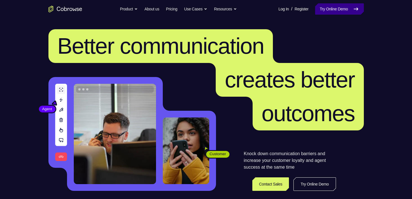
click at [344, 10] on link "Try Online Demo" at bounding box center [339, 8] width 48 height 11
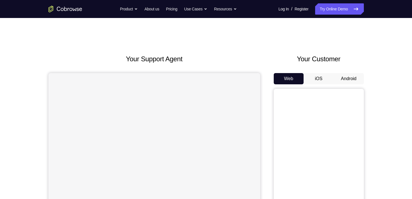
click at [341, 79] on button "Android" at bounding box center [349, 78] width 30 height 11
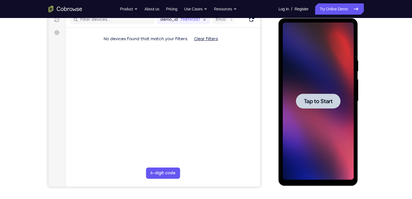
click at [312, 51] on div at bounding box center [318, 102] width 71 height 158
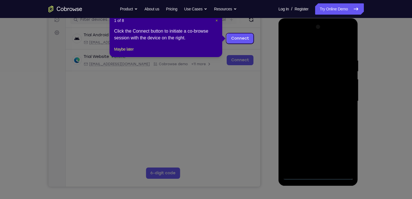
click at [217, 21] on span "×" at bounding box center [217, 20] width 2 height 5
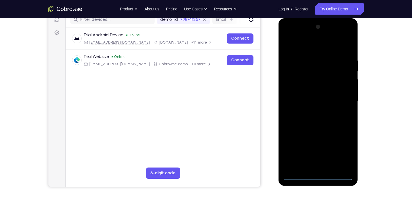
click at [317, 177] on div at bounding box center [318, 102] width 71 height 158
click at [341, 151] on div at bounding box center [318, 102] width 71 height 158
click at [313, 45] on div at bounding box center [318, 102] width 71 height 158
click at [340, 99] on div at bounding box center [318, 102] width 71 height 158
click at [315, 112] on div at bounding box center [318, 102] width 71 height 158
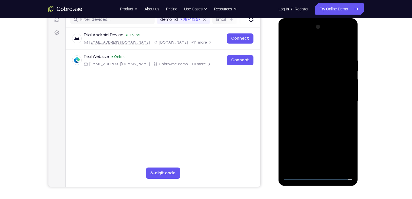
click at [311, 97] on div at bounding box center [318, 102] width 71 height 158
click at [302, 91] on div at bounding box center [318, 102] width 71 height 158
click at [307, 101] on div at bounding box center [318, 102] width 71 height 158
click at [322, 121] on div at bounding box center [318, 102] width 71 height 158
click at [316, 119] on div at bounding box center [318, 102] width 71 height 158
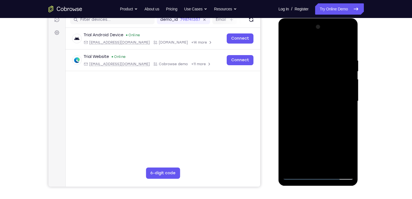
click at [347, 52] on div at bounding box center [318, 102] width 71 height 158
click at [350, 43] on div at bounding box center [318, 102] width 71 height 158
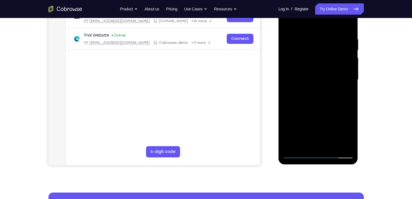
scroll to position [116, 0]
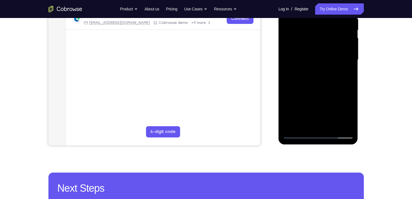
click at [300, 134] on div at bounding box center [318, 60] width 71 height 158
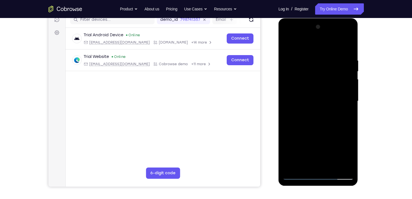
scroll to position [75, 0]
click at [308, 53] on div at bounding box center [318, 102] width 71 height 158
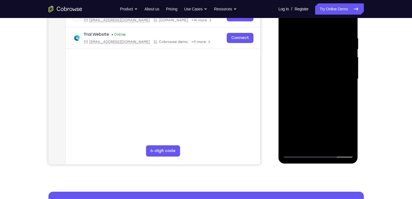
click at [349, 64] on div at bounding box center [318, 79] width 71 height 158
click at [347, 26] on div at bounding box center [318, 79] width 71 height 158
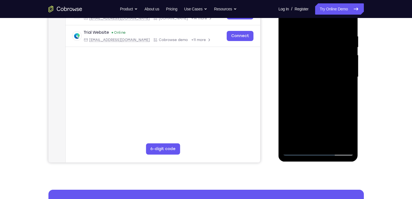
click at [333, 142] on div at bounding box center [318, 77] width 71 height 158
click at [325, 107] on div at bounding box center [318, 77] width 71 height 158
click at [309, 77] on div at bounding box center [318, 77] width 71 height 158
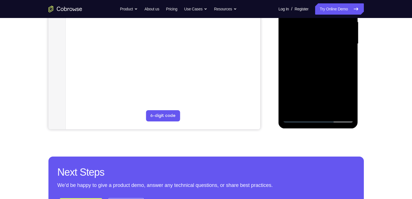
scroll to position [132, 0]
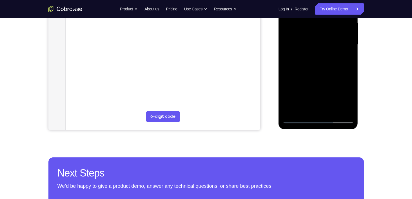
click at [336, 79] on div at bounding box center [318, 45] width 71 height 158
click at [343, 76] on div at bounding box center [318, 45] width 71 height 158
click at [329, 71] on div at bounding box center [318, 45] width 71 height 158
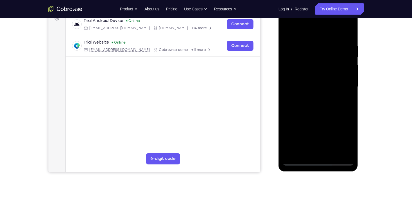
scroll to position [89, 0]
click at [297, 51] on div at bounding box center [318, 87] width 71 height 158
drag, startPoint x: 336, startPoint y: 108, endPoint x: 332, endPoint y: 83, distance: 25.8
click at [332, 83] on div at bounding box center [318, 87] width 71 height 158
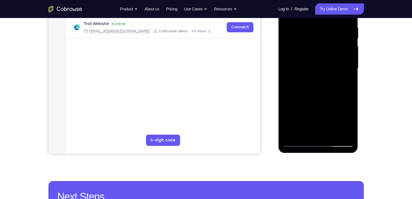
click at [321, 132] on div at bounding box center [318, 69] width 71 height 158
drag, startPoint x: 305, startPoint y: 93, endPoint x: 298, endPoint y: 2, distance: 90.7
click at [298, 2] on div at bounding box center [318, 69] width 71 height 158
drag, startPoint x: 314, startPoint y: 57, endPoint x: 318, endPoint y: 29, distance: 28.1
click at [318, 29] on div at bounding box center [318, 69] width 71 height 158
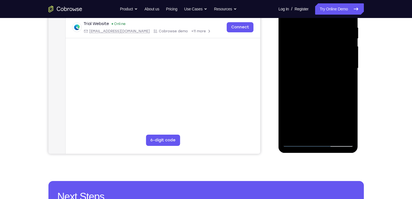
drag, startPoint x: 310, startPoint y: 121, endPoint x: 316, endPoint y: 35, distance: 86.1
click at [316, 35] on div at bounding box center [318, 69] width 71 height 158
drag, startPoint x: 306, startPoint y: 119, endPoint x: 313, endPoint y: 55, distance: 64.3
click at [313, 55] on div at bounding box center [318, 69] width 71 height 158
click at [299, 121] on div at bounding box center [318, 69] width 71 height 158
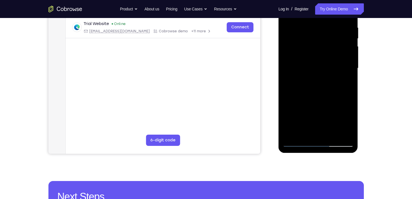
click at [304, 64] on div at bounding box center [318, 69] width 71 height 158
click at [341, 131] on div at bounding box center [318, 69] width 71 height 158
click at [298, 142] on div at bounding box center [318, 69] width 71 height 158
click at [310, 62] on div at bounding box center [318, 69] width 71 height 158
click at [346, 94] on div at bounding box center [318, 69] width 71 height 158
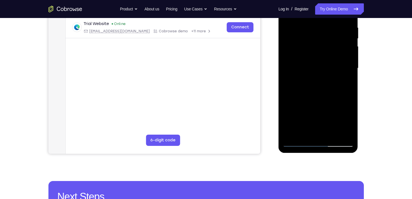
click at [295, 144] on div at bounding box center [318, 69] width 71 height 158
click at [302, 134] on div at bounding box center [318, 69] width 71 height 158
click at [319, 101] on div at bounding box center [318, 69] width 71 height 158
click at [318, 110] on div at bounding box center [318, 69] width 71 height 158
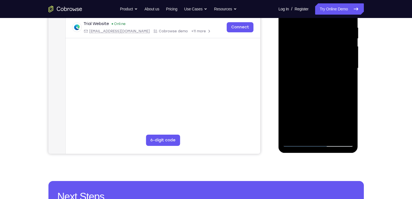
click at [312, 112] on div at bounding box center [318, 69] width 71 height 158
click at [306, 113] on div at bounding box center [318, 69] width 71 height 158
click at [319, 115] on div at bounding box center [318, 69] width 71 height 158
click at [324, 130] on div at bounding box center [318, 69] width 71 height 158
click at [337, 114] on div at bounding box center [318, 69] width 71 height 158
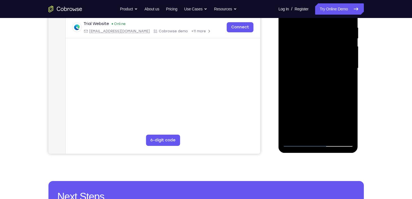
click at [312, 103] on div at bounding box center [318, 69] width 71 height 158
click at [300, 112] on div at bounding box center [318, 69] width 71 height 158
click at [286, 112] on div at bounding box center [318, 69] width 71 height 158
click at [329, 132] on div at bounding box center [318, 69] width 71 height 158
click at [314, 100] on div at bounding box center [318, 69] width 71 height 158
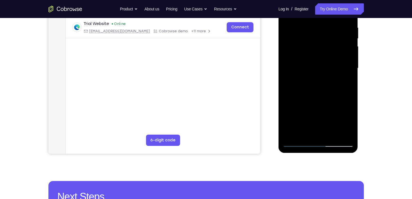
click at [312, 123] on div at bounding box center [318, 69] width 71 height 158
click at [315, 129] on div at bounding box center [318, 69] width 71 height 158
click at [316, 112] on div at bounding box center [318, 69] width 71 height 158
click at [310, 113] on div at bounding box center [318, 69] width 71 height 158
click at [340, 114] on div at bounding box center [318, 69] width 71 height 158
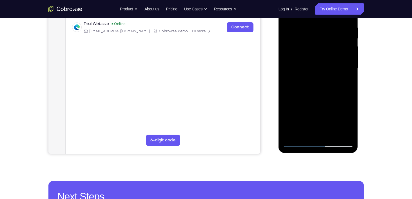
click at [334, 114] on div at bounding box center [318, 69] width 71 height 158
click at [300, 114] on div at bounding box center [318, 69] width 71 height 158
click at [319, 113] on div at bounding box center [318, 69] width 71 height 158
click at [345, 83] on div at bounding box center [318, 69] width 71 height 158
click at [322, 44] on div at bounding box center [318, 69] width 71 height 158
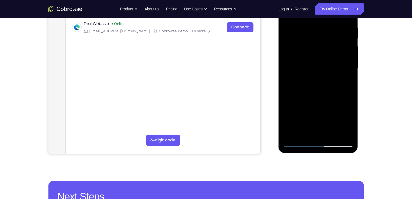
click at [329, 95] on div at bounding box center [318, 69] width 71 height 158
click at [330, 111] on div at bounding box center [318, 69] width 71 height 158
click at [314, 102] on div at bounding box center [318, 69] width 71 height 158
click at [291, 112] on div at bounding box center [318, 69] width 71 height 158
click at [299, 115] on div at bounding box center [318, 69] width 71 height 158
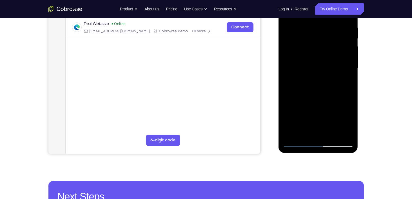
click at [331, 133] on div at bounding box center [318, 69] width 71 height 158
click at [317, 112] on div at bounding box center [318, 69] width 71 height 158
click at [325, 113] on div at bounding box center [318, 69] width 71 height 158
click at [336, 102] on div at bounding box center [318, 69] width 71 height 158
click at [308, 124] on div at bounding box center [318, 69] width 71 height 158
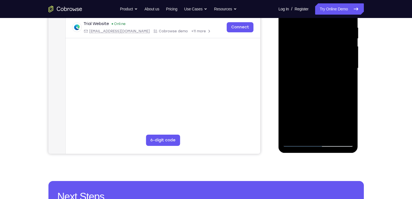
click at [349, 103] on div at bounding box center [318, 69] width 71 height 158
click at [315, 135] on div at bounding box center [318, 69] width 71 height 158
click at [306, 114] on div at bounding box center [318, 69] width 71 height 158
click at [350, 99] on div at bounding box center [318, 69] width 71 height 158
click at [343, 124] on div at bounding box center [318, 69] width 71 height 158
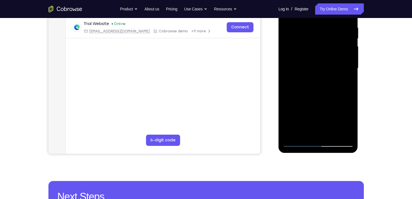
click at [326, 130] on div at bounding box center [318, 69] width 71 height 158
click at [325, 99] on div at bounding box center [318, 69] width 71 height 158
click at [288, 115] on div at bounding box center [318, 69] width 71 height 158
click at [318, 114] on div at bounding box center [318, 69] width 71 height 158
click at [329, 114] on div at bounding box center [318, 69] width 71 height 158
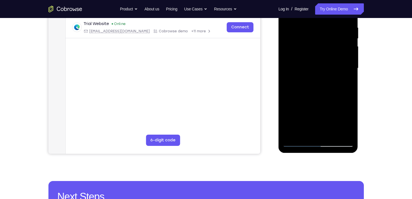
click at [324, 136] on div at bounding box center [318, 69] width 71 height 158
click at [319, 114] on div at bounding box center [318, 69] width 71 height 158
click at [288, 113] on div at bounding box center [318, 69] width 71 height 158
click at [326, 124] on div at bounding box center [318, 69] width 71 height 158
click at [314, 104] on div at bounding box center [318, 69] width 71 height 158
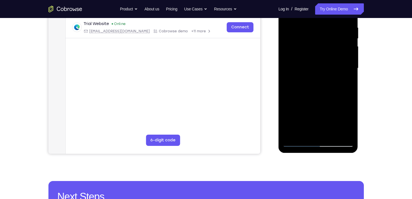
click at [319, 133] on div at bounding box center [318, 69] width 71 height 158
click at [343, 124] on div at bounding box center [318, 69] width 71 height 158
click at [332, 111] on div at bounding box center [318, 69] width 71 height 158
click at [301, 115] on div at bounding box center [318, 69] width 71 height 158
click at [325, 111] on div at bounding box center [318, 69] width 71 height 158
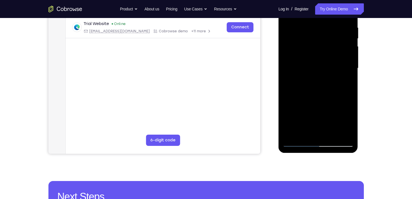
click at [310, 123] on div at bounding box center [318, 69] width 71 height 158
click at [345, 82] on div at bounding box center [318, 69] width 71 height 158
click at [297, 144] on div at bounding box center [318, 69] width 71 height 158
drag, startPoint x: 302, startPoint y: 128, endPoint x: 317, endPoint y: 56, distance: 73.6
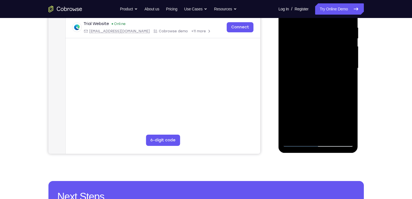
click at [317, 56] on div at bounding box center [318, 69] width 71 height 158
drag, startPoint x: 302, startPoint y: 115, endPoint x: 305, endPoint y: 83, distance: 32.3
click at [305, 83] on div at bounding box center [318, 69] width 71 height 158
click at [291, 122] on div at bounding box center [318, 69] width 71 height 158
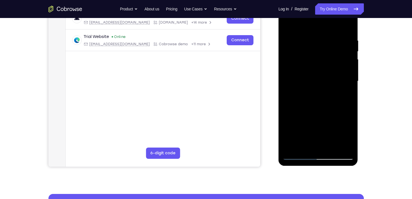
click at [324, 63] on div at bounding box center [318, 82] width 71 height 158
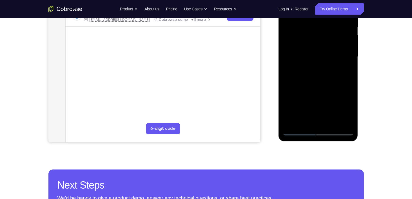
scroll to position [125, 0]
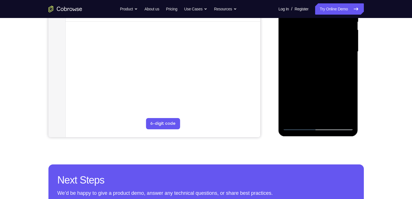
drag, startPoint x: 324, startPoint y: 101, endPoint x: 324, endPoint y: 79, distance: 21.7
click at [324, 79] on div at bounding box center [318, 52] width 71 height 158
click at [339, 73] on div at bounding box center [318, 52] width 71 height 158
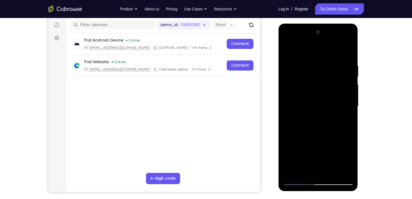
scroll to position [69, 0]
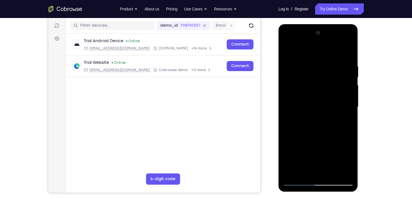
click at [350, 86] on div at bounding box center [318, 107] width 71 height 158
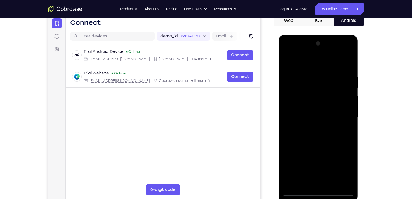
drag, startPoint x: 335, startPoint y: 81, endPoint x: 332, endPoint y: 103, distance: 21.3
click at [332, 103] on div at bounding box center [318, 118] width 71 height 158
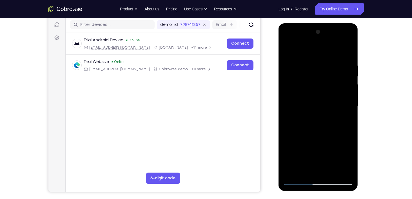
scroll to position [93, 0]
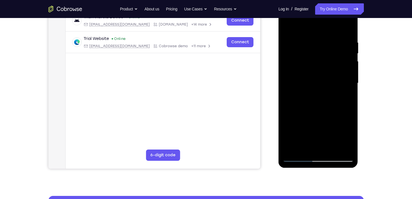
click at [350, 80] on div at bounding box center [318, 84] width 71 height 158
click at [351, 80] on div at bounding box center [318, 84] width 71 height 158
click at [350, 82] on div at bounding box center [318, 84] width 71 height 158
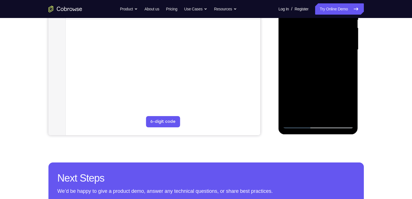
scroll to position [127, 0]
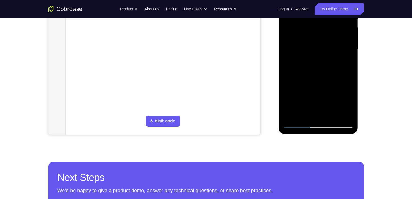
drag, startPoint x: 310, startPoint y: 95, endPoint x: 314, endPoint y: 63, distance: 32.3
click at [314, 63] on div at bounding box center [318, 49] width 71 height 158
click at [297, 79] on div at bounding box center [318, 49] width 71 height 158
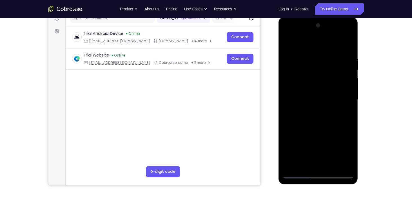
scroll to position [76, 0]
click at [295, 79] on div at bounding box center [318, 100] width 71 height 158
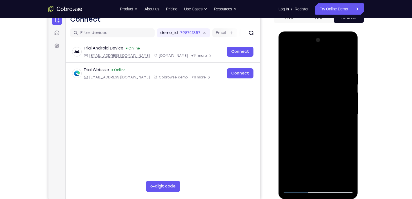
scroll to position [61, 0]
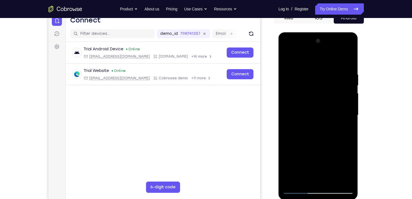
click at [293, 92] on div at bounding box center [318, 116] width 71 height 158
click at [287, 56] on div at bounding box center [318, 116] width 71 height 158
click at [288, 57] on div at bounding box center [318, 116] width 71 height 158
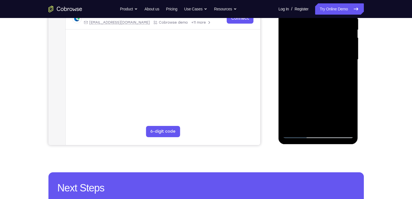
scroll to position [146, 0]
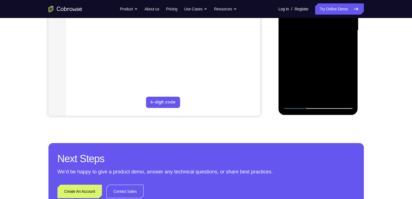
click at [299, 105] on div at bounding box center [318, 31] width 71 height 158
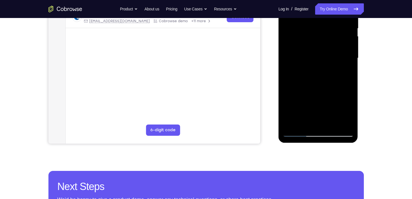
scroll to position [117, 0]
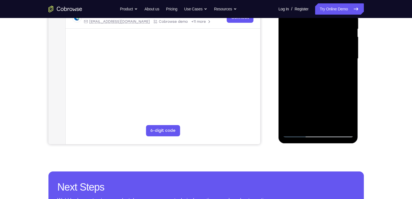
click at [296, 130] on div at bounding box center [318, 59] width 71 height 158
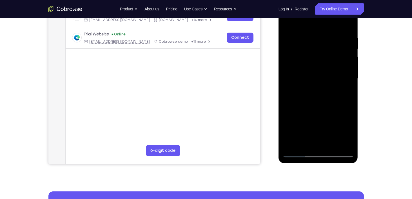
scroll to position [123, 0]
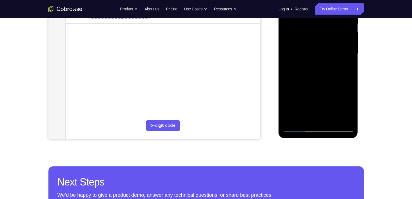
click at [297, 129] on div at bounding box center [318, 54] width 71 height 158
drag, startPoint x: 309, startPoint y: 99, endPoint x: 314, endPoint y: 58, distance: 41.1
click at [314, 58] on div at bounding box center [318, 54] width 71 height 158
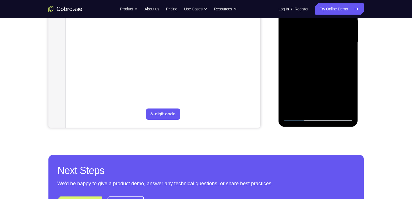
scroll to position [135, 0]
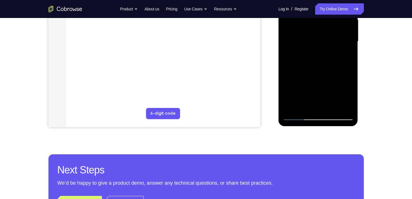
drag, startPoint x: 330, startPoint y: 80, endPoint x: 319, endPoint y: 32, distance: 49.8
click at [319, 32] on div at bounding box center [318, 42] width 71 height 158
click at [341, 58] on div at bounding box center [318, 42] width 71 height 158
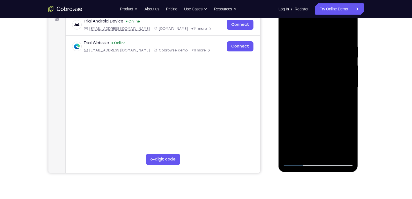
scroll to position [79, 0]
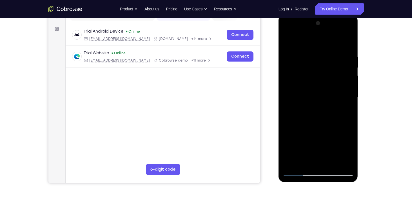
click at [350, 66] on div at bounding box center [318, 98] width 71 height 158
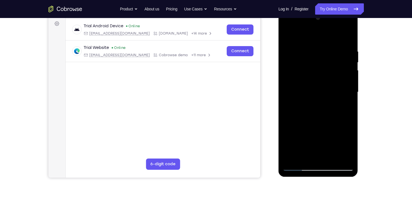
scroll to position [87, 0]
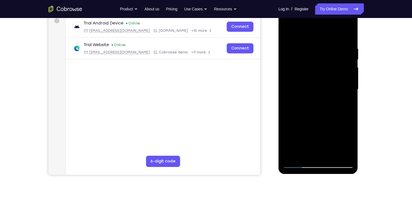
click at [350, 59] on div at bounding box center [318, 90] width 71 height 158
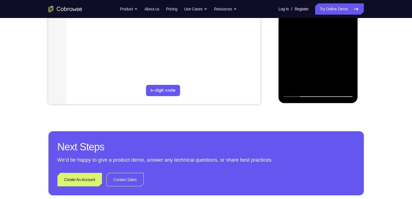
scroll to position [158, 0]
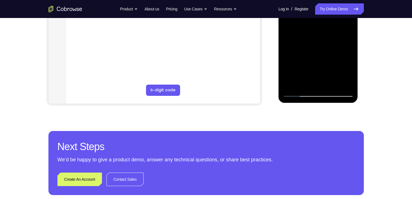
click at [298, 94] on div at bounding box center [318, 18] width 71 height 158
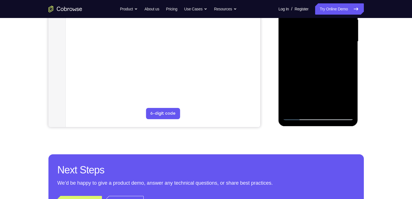
drag, startPoint x: 302, startPoint y: 60, endPoint x: 292, endPoint y: 101, distance: 41.9
click at [292, 101] on div at bounding box center [318, 42] width 71 height 158
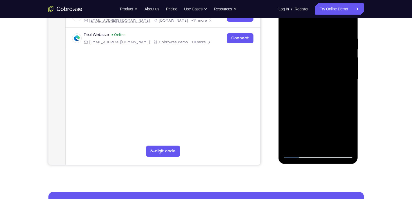
scroll to position [96, 0]
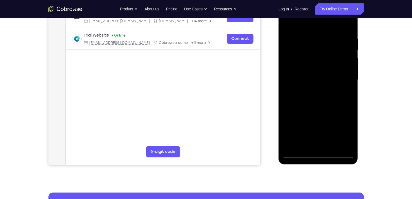
click at [290, 73] on div at bounding box center [318, 80] width 71 height 158
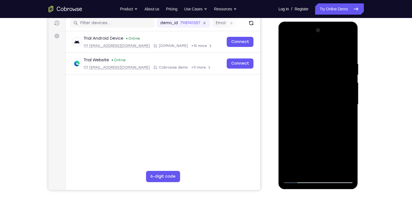
scroll to position [69, 0]
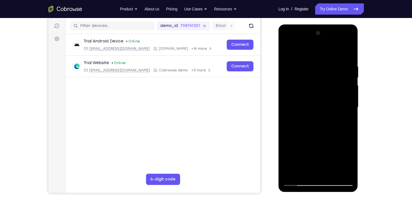
click at [351, 64] on div at bounding box center [318, 108] width 71 height 158
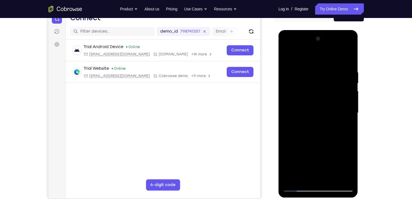
scroll to position [64, 0]
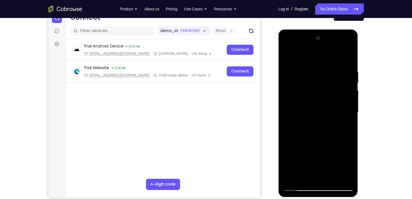
click at [351, 64] on div at bounding box center [318, 113] width 71 height 158
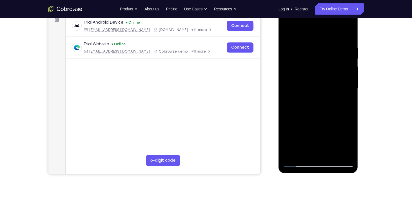
scroll to position [82, 0]
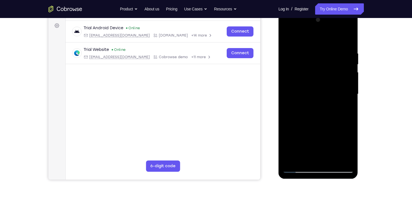
click at [350, 68] on div at bounding box center [318, 94] width 71 height 158
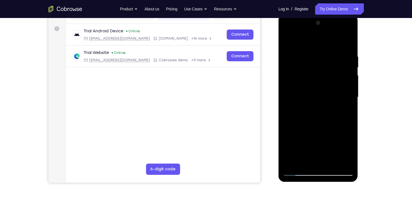
scroll to position [78, 0]
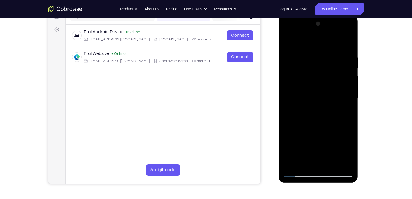
click at [347, 83] on div at bounding box center [318, 98] width 71 height 158
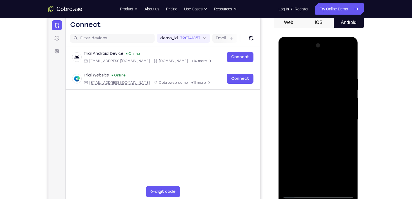
scroll to position [56, 0]
click at [347, 87] on div at bounding box center [318, 120] width 71 height 158
click at [348, 100] on div at bounding box center [318, 120] width 71 height 158
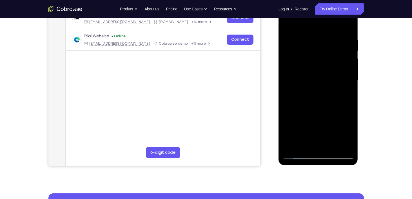
drag, startPoint x: 348, startPoint y: 61, endPoint x: 343, endPoint y: 81, distance: 20.6
click at [343, 81] on div at bounding box center [318, 81] width 71 height 158
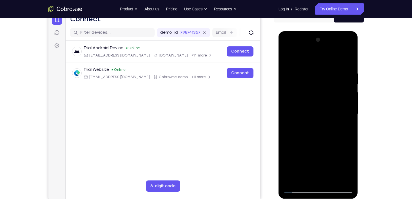
scroll to position [62, 0]
click at [345, 88] on div at bounding box center [318, 115] width 71 height 158
click at [348, 41] on div at bounding box center [318, 115] width 71 height 158
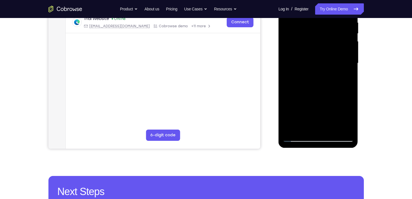
click at [333, 129] on div at bounding box center [318, 64] width 71 height 158
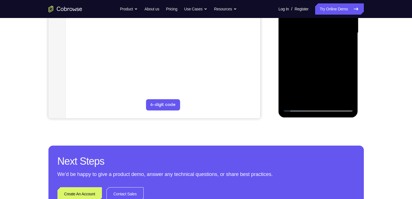
scroll to position [145, 0]
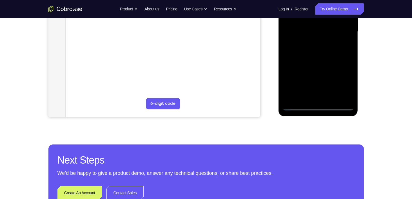
click at [298, 105] on div at bounding box center [318, 32] width 71 height 158
click at [299, 107] on div at bounding box center [318, 32] width 71 height 158
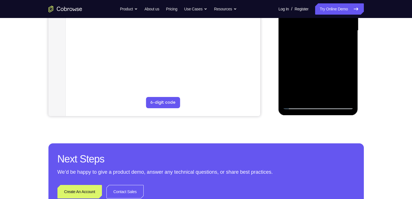
scroll to position [146, 0]
click at [297, 103] on div at bounding box center [318, 31] width 71 height 158
click at [299, 104] on div at bounding box center [318, 31] width 71 height 158
click at [345, 97] on div at bounding box center [318, 31] width 71 height 158
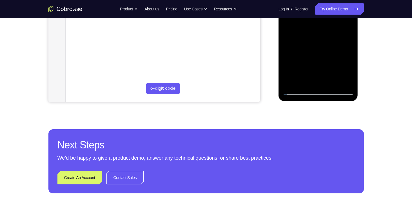
scroll to position [141, 0]
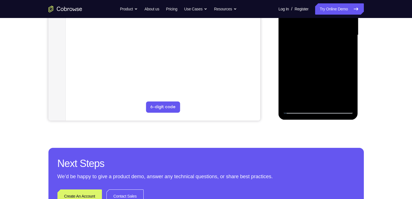
drag, startPoint x: 338, startPoint y: 85, endPoint x: 337, endPoint y: 50, distance: 34.7
click at [337, 50] on div at bounding box center [318, 35] width 71 height 158
drag, startPoint x: 328, startPoint y: 74, endPoint x: 320, endPoint y: 26, distance: 48.9
click at [320, 26] on div at bounding box center [318, 35] width 71 height 158
drag, startPoint x: 324, startPoint y: 66, endPoint x: 322, endPoint y: 12, distance: 54.7
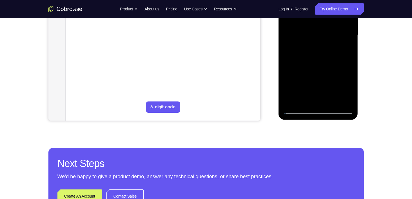
click at [322, 12] on div at bounding box center [318, 35] width 71 height 158
drag, startPoint x: 314, startPoint y: 47, endPoint x: 318, endPoint y: 23, distance: 24.5
click at [318, 23] on div at bounding box center [318, 35] width 71 height 158
click at [293, 103] on div at bounding box center [318, 35] width 71 height 158
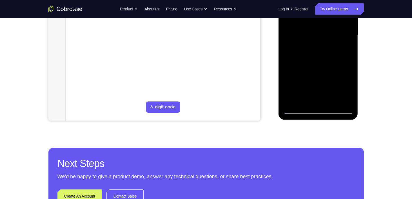
click at [293, 103] on div at bounding box center [318, 35] width 71 height 158
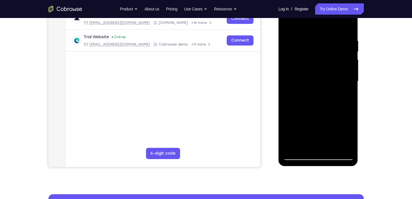
scroll to position [94, 0]
drag, startPoint x: 307, startPoint y: 103, endPoint x: 307, endPoint y: 125, distance: 21.7
click at [307, 125] on div at bounding box center [318, 82] width 71 height 158
click at [326, 35] on div at bounding box center [318, 82] width 71 height 158
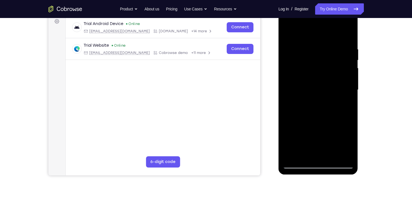
scroll to position [86, 0]
click at [328, 43] on div at bounding box center [318, 90] width 71 height 158
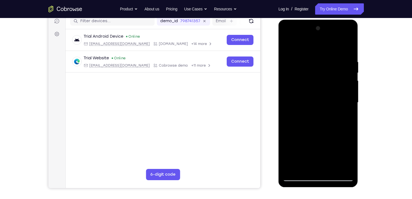
scroll to position [73, 0]
click at [347, 49] on div at bounding box center [318, 103] width 71 height 158
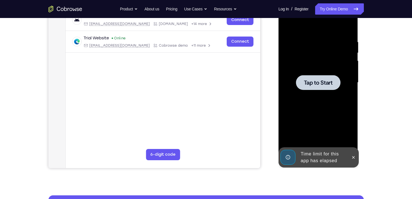
scroll to position [97, 0]
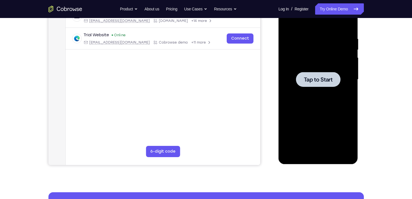
click at [324, 83] on span "Tap to Start" at bounding box center [318, 80] width 29 height 6
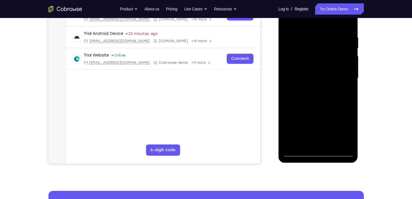
scroll to position [98, 0]
click at [319, 150] on div at bounding box center [318, 78] width 71 height 158
click at [319, 153] on div at bounding box center [318, 78] width 71 height 158
click at [342, 132] on div at bounding box center [318, 78] width 71 height 158
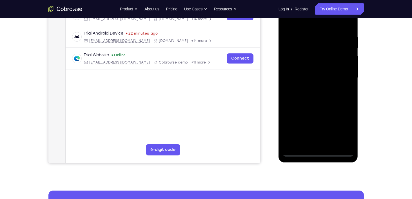
scroll to position [48, 0]
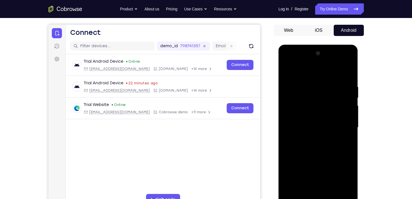
click at [297, 75] on div at bounding box center [318, 128] width 71 height 158
click at [344, 124] on div at bounding box center [318, 128] width 71 height 158
click at [313, 137] on div at bounding box center [318, 128] width 71 height 158
click at [306, 123] on div at bounding box center [318, 128] width 71 height 158
click at [308, 117] on div at bounding box center [318, 128] width 71 height 158
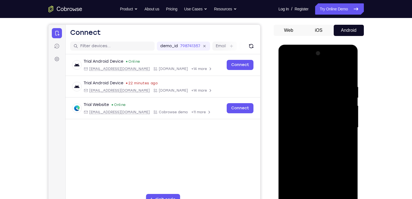
click at [312, 129] on div at bounding box center [318, 128] width 71 height 158
drag, startPoint x: 312, startPoint y: 129, endPoint x: 316, endPoint y: 146, distance: 17.8
click at [316, 146] on div at bounding box center [318, 128] width 71 height 158
click at [316, 144] on div at bounding box center [318, 128] width 71 height 158
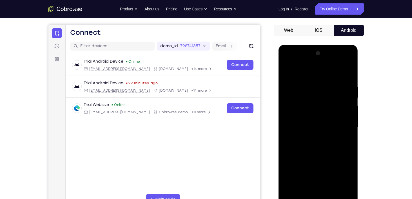
drag, startPoint x: 37, startPoint y: 100, endPoint x: 272, endPoint y: 150, distance: 240.0
click at [272, 150] on div "Your Support Agent Your Customer Web iOS Android" at bounding box center [206, 110] width 316 height 208
click at [298, 146] on div at bounding box center [318, 128] width 71 height 158
click at [329, 147] on div at bounding box center [318, 128] width 71 height 158
click at [349, 134] on div at bounding box center [318, 128] width 71 height 158
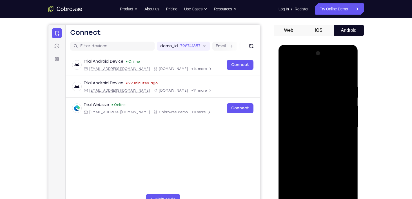
click at [296, 118] on div at bounding box center [318, 128] width 71 height 158
click at [313, 128] on div at bounding box center [318, 128] width 71 height 158
click at [346, 136] on div at bounding box center [318, 128] width 71 height 158
click at [320, 126] on div at bounding box center [318, 128] width 71 height 158
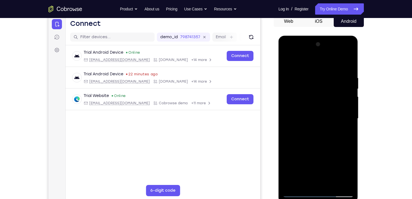
scroll to position [58, 0]
click at [328, 144] on div at bounding box center [318, 119] width 71 height 158
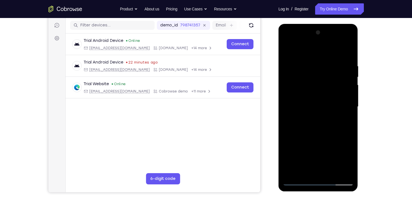
scroll to position [70, 0]
click at [332, 173] on div at bounding box center [318, 107] width 71 height 158
click at [316, 138] on div at bounding box center [318, 107] width 71 height 158
click at [299, 180] on div at bounding box center [318, 107] width 71 height 158
click at [308, 173] on div at bounding box center [318, 107] width 71 height 158
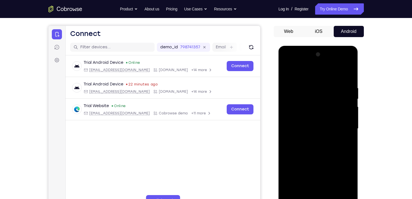
scroll to position [47, 0]
drag, startPoint x: 297, startPoint y: 76, endPoint x: 377, endPoint y: 79, distance: 80.3
click at [359, 79] on html "Online web based iOS Simulators and Android Emulators. Run iPhone, iPad, Mobile…" at bounding box center [319, 130] width 80 height 169
click at [315, 72] on div at bounding box center [318, 129] width 71 height 158
click at [349, 89] on div at bounding box center [318, 129] width 71 height 158
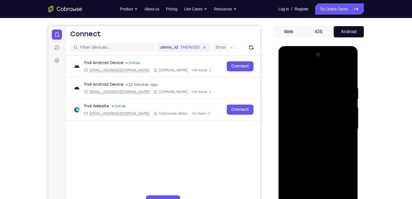
click at [348, 141] on div at bounding box center [318, 129] width 71 height 158
click at [312, 73] on div at bounding box center [318, 129] width 71 height 158
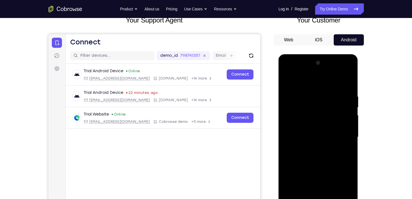
scroll to position [51, 0]
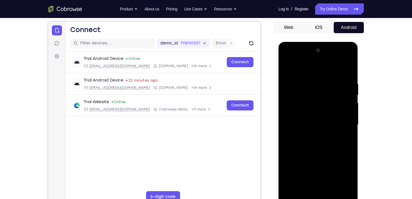
click at [290, 79] on div at bounding box center [318, 125] width 71 height 158
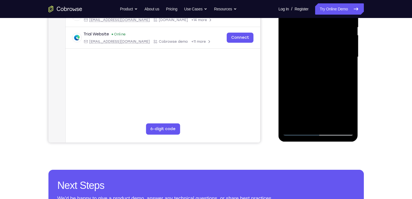
scroll to position [119, 0]
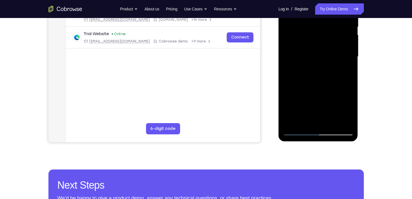
click at [299, 133] on div at bounding box center [318, 57] width 71 height 158
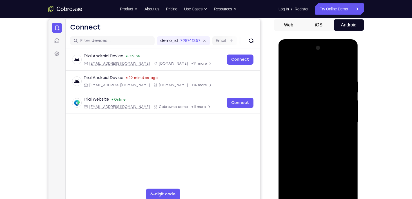
scroll to position [44, 0]
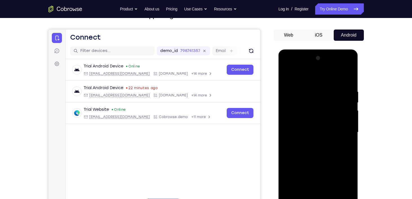
click at [291, 99] on div at bounding box center [318, 133] width 71 height 158
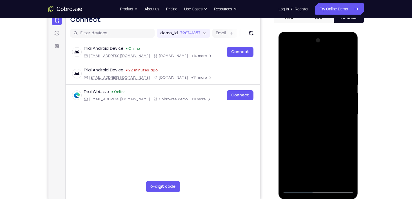
scroll to position [62, 0]
drag, startPoint x: 320, startPoint y: 103, endPoint x: 317, endPoint y: 81, distance: 22.2
drag, startPoint x: 38, startPoint y: 50, endPoint x: 277, endPoint y: 108, distance: 245.2
click at [277, 108] on div at bounding box center [319, 113] width 90 height 173
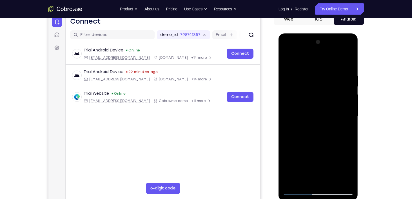
click at [350, 119] on div at bounding box center [318, 117] width 71 height 158
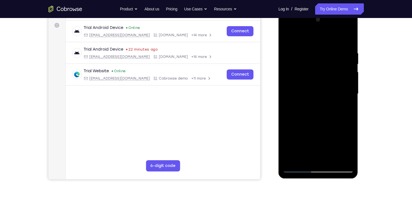
scroll to position [43, 0]
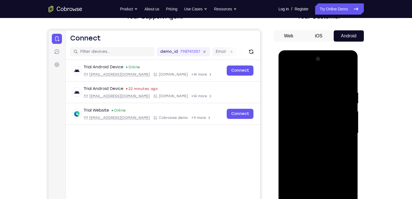
click at [349, 105] on div at bounding box center [318, 134] width 71 height 158
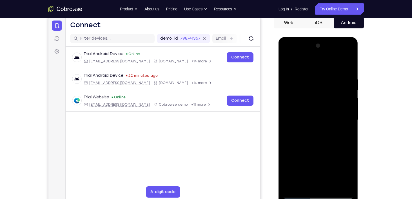
click at [351, 92] on div at bounding box center [318, 120] width 71 height 158
click at [350, 92] on div at bounding box center [318, 120] width 71 height 158
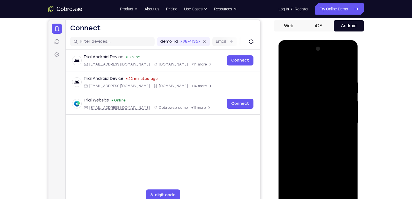
scroll to position [56, 0]
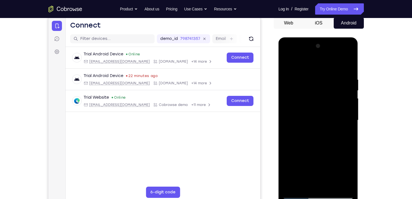
drag, startPoint x: 334, startPoint y: 95, endPoint x: 332, endPoint y: 105, distance: 9.8
click at [332, 105] on div at bounding box center [318, 121] width 71 height 158
drag, startPoint x: 340, startPoint y: 97, endPoint x: 335, endPoint y: 113, distance: 16.7
click at [335, 113] on div at bounding box center [318, 121] width 71 height 158
click at [348, 113] on div at bounding box center [318, 121] width 71 height 158
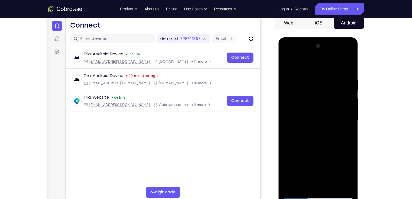
click at [349, 114] on div at bounding box center [318, 121] width 71 height 158
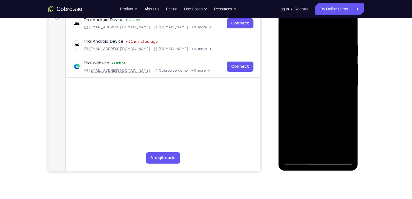
scroll to position [91, 0]
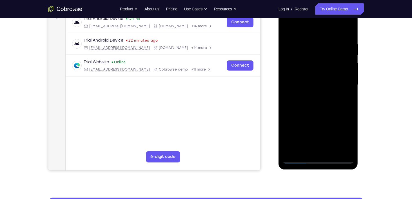
click at [305, 152] on div at bounding box center [318, 85] width 71 height 158
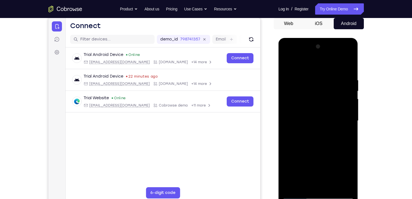
scroll to position [50, 0]
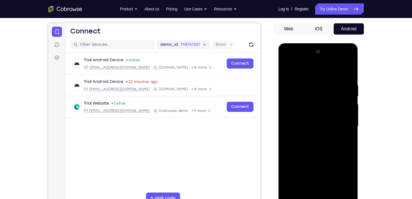
click at [306, 70] on div at bounding box center [318, 127] width 71 height 158
click at [289, 91] on div at bounding box center [318, 127] width 71 height 158
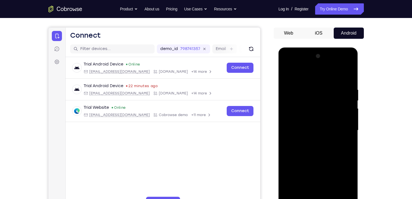
scroll to position [46, 0]
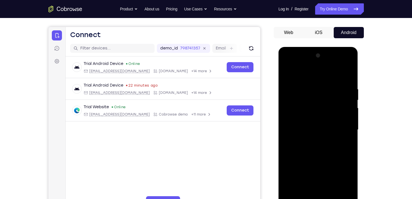
drag, startPoint x: 302, startPoint y: 97, endPoint x: 294, endPoint y: 117, distance: 20.9
click at [294, 117] on div at bounding box center [318, 130] width 71 height 158
click at [321, 92] on div at bounding box center [318, 130] width 71 height 158
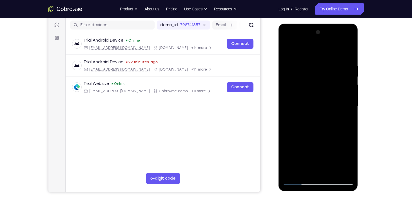
scroll to position [87, 0]
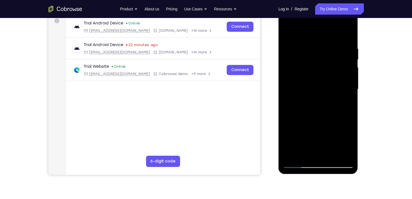
click at [315, 108] on div at bounding box center [318, 90] width 71 height 158
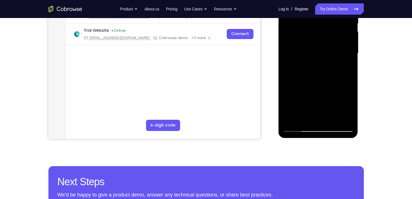
scroll to position [123, 0]
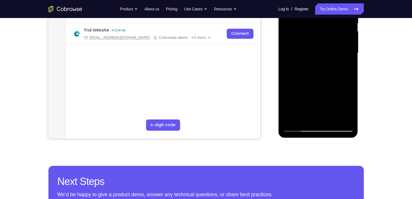
click at [293, 121] on div at bounding box center [318, 53] width 71 height 158
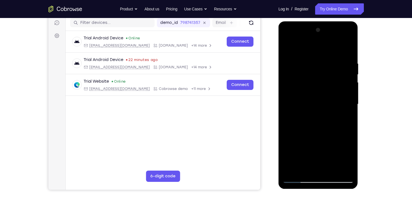
scroll to position [61, 0]
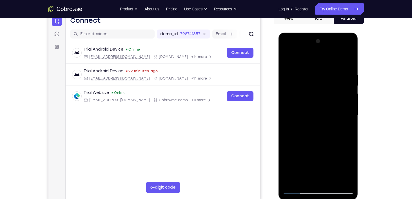
click at [309, 72] on div at bounding box center [318, 116] width 71 height 158
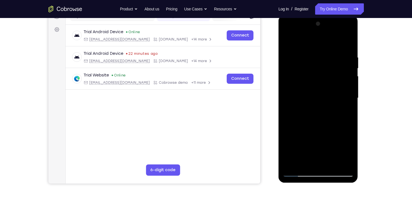
scroll to position [78, 0]
click at [289, 86] on div at bounding box center [318, 99] width 71 height 158
click at [348, 91] on div at bounding box center [318, 99] width 71 height 158
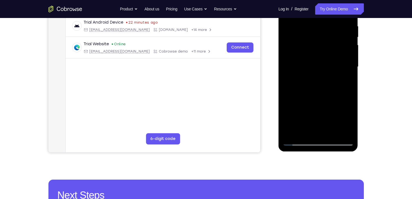
scroll to position [110, 0]
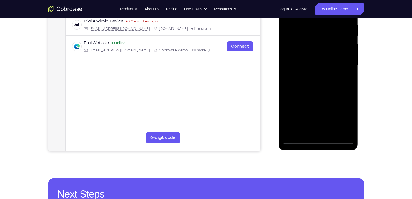
click at [340, 129] on div at bounding box center [318, 66] width 71 height 158
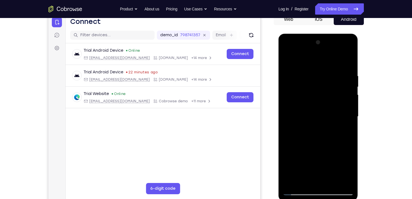
scroll to position [65, 0]
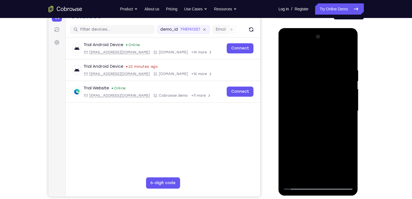
click at [347, 55] on div at bounding box center [318, 111] width 71 height 158
drag, startPoint x: 341, startPoint y: 67, endPoint x: 311, endPoint y: 71, distance: 29.6
click at [311, 71] on div at bounding box center [318, 111] width 71 height 158
drag, startPoint x: 328, startPoint y: 65, endPoint x: 301, endPoint y: 68, distance: 27.5
click at [301, 68] on div at bounding box center [318, 111] width 71 height 158
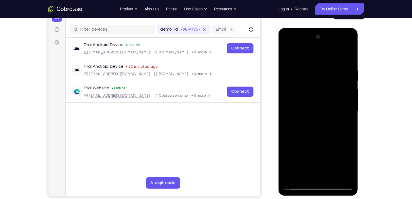
click at [317, 66] on div at bounding box center [318, 111] width 71 height 158
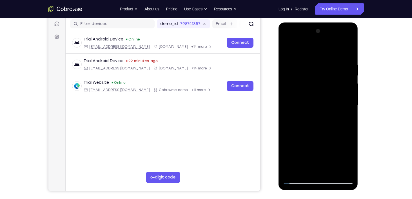
scroll to position [71, 0]
click at [347, 84] on div at bounding box center [318, 105] width 71 height 158
click at [347, 53] on div at bounding box center [318, 105] width 71 height 158
drag, startPoint x: 332, startPoint y: 114, endPoint x: 330, endPoint y: 32, distance: 81.5
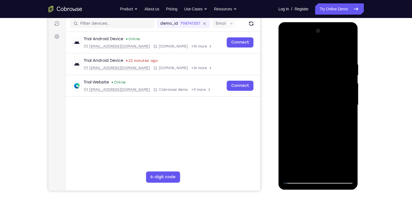
click at [330, 32] on div at bounding box center [318, 105] width 71 height 158
drag, startPoint x: 326, startPoint y: 102, endPoint x: 328, endPoint y: 42, distance: 60.0
click at [328, 42] on div at bounding box center [318, 105] width 71 height 158
drag, startPoint x: 319, startPoint y: 58, endPoint x: 324, endPoint y: 29, distance: 30.1
click at [324, 29] on div at bounding box center [318, 105] width 71 height 158
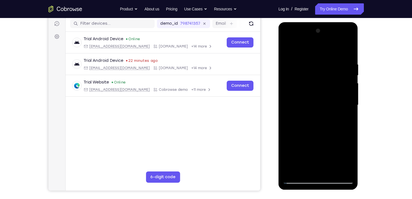
drag, startPoint x: 319, startPoint y: 122, endPoint x: 325, endPoint y: 68, distance: 54.9
click at [325, 68] on div at bounding box center [318, 105] width 71 height 158
drag, startPoint x: 318, startPoint y: 117, endPoint x: 311, endPoint y: 145, distance: 28.9
click at [311, 145] on div at bounding box center [318, 105] width 71 height 158
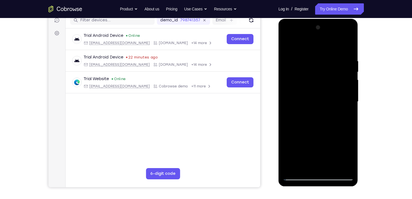
scroll to position [74, 0]
drag, startPoint x: 316, startPoint y: 83, endPoint x: 306, endPoint y: 152, distance: 69.2
click at [306, 152] on div at bounding box center [318, 102] width 71 height 158
drag, startPoint x: 308, startPoint y: 105, endPoint x: 286, endPoint y: 166, distance: 63.9
click at [286, 166] on div at bounding box center [318, 102] width 71 height 158
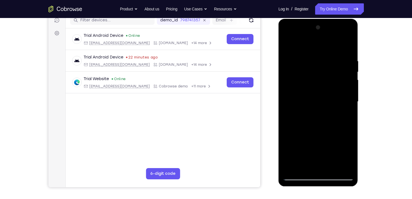
drag, startPoint x: 305, startPoint y: 88, endPoint x: 280, endPoint y: 149, distance: 65.3
click at [280, 149] on div at bounding box center [319, 103] width 80 height 168
drag, startPoint x: 302, startPoint y: 86, endPoint x: 294, endPoint y: 113, distance: 28.3
click at [294, 113] on div at bounding box center [318, 102] width 71 height 158
click at [299, 76] on div at bounding box center [318, 102] width 71 height 158
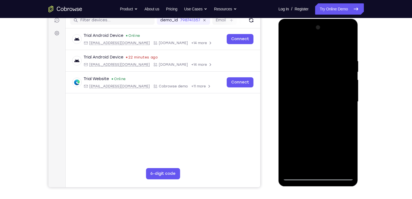
drag, startPoint x: 312, startPoint y: 133, endPoint x: 324, endPoint y: 81, distance: 53.5
click at [324, 81] on div at bounding box center [318, 102] width 71 height 158
drag, startPoint x: 316, startPoint y: 132, endPoint x: 321, endPoint y: 58, distance: 73.4
click at [321, 58] on div at bounding box center [318, 102] width 71 height 158
drag, startPoint x: 314, startPoint y: 115, endPoint x: 313, endPoint y: 80, distance: 35.5
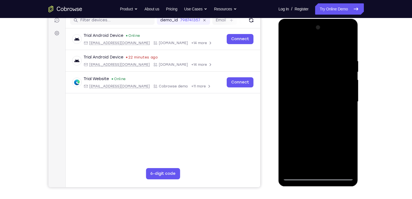
click at [313, 80] on div at bounding box center [318, 102] width 71 height 158
click at [345, 129] on div at bounding box center [318, 102] width 71 height 158
